Goal: Task Accomplishment & Management: Manage account settings

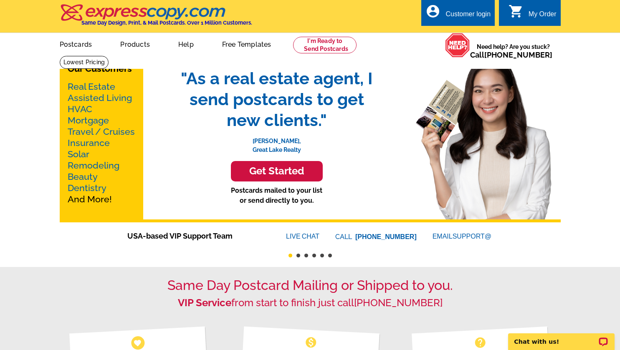
click at [478, 13] on div "Customer login" at bounding box center [467, 16] width 45 height 12
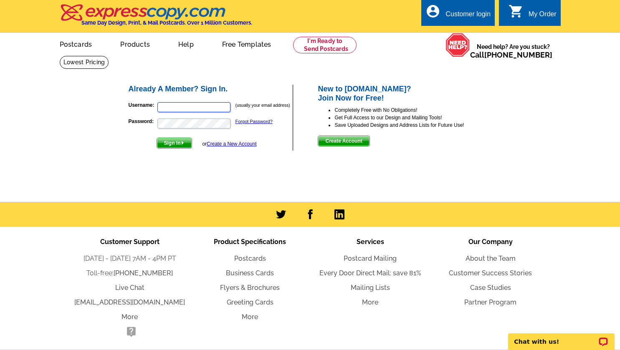
type input "pamela.bathen@verizon.net"
click at [189, 144] on span "Sign In" at bounding box center [174, 143] width 35 height 10
